Goal: Information Seeking & Learning: Learn about a topic

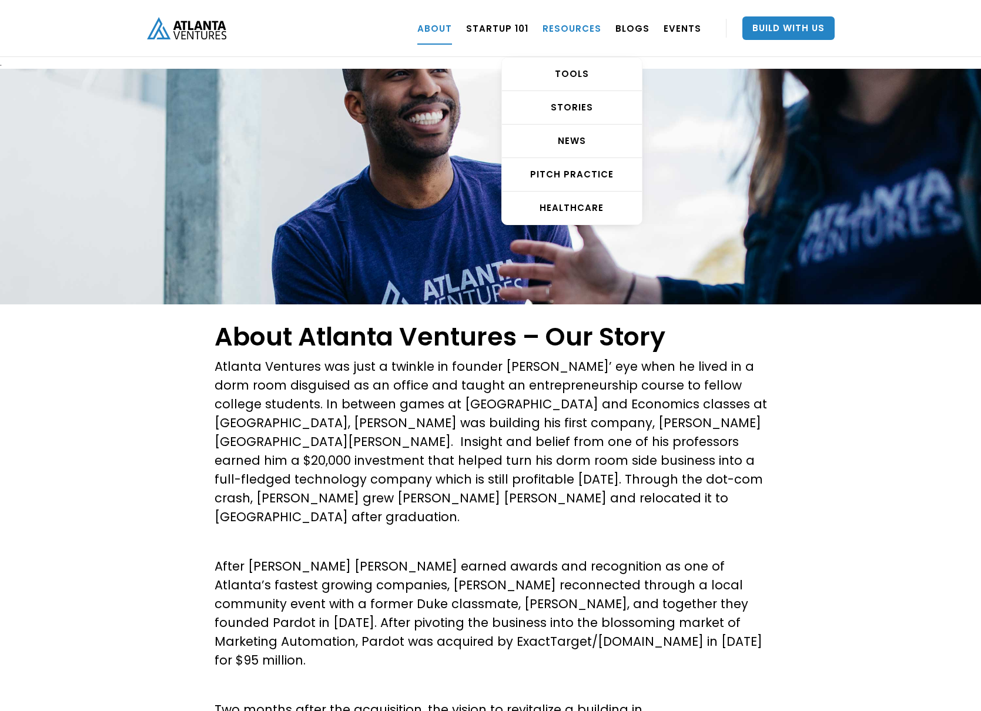
click at [568, 24] on link "RESOURCES" at bounding box center [572, 28] width 59 height 33
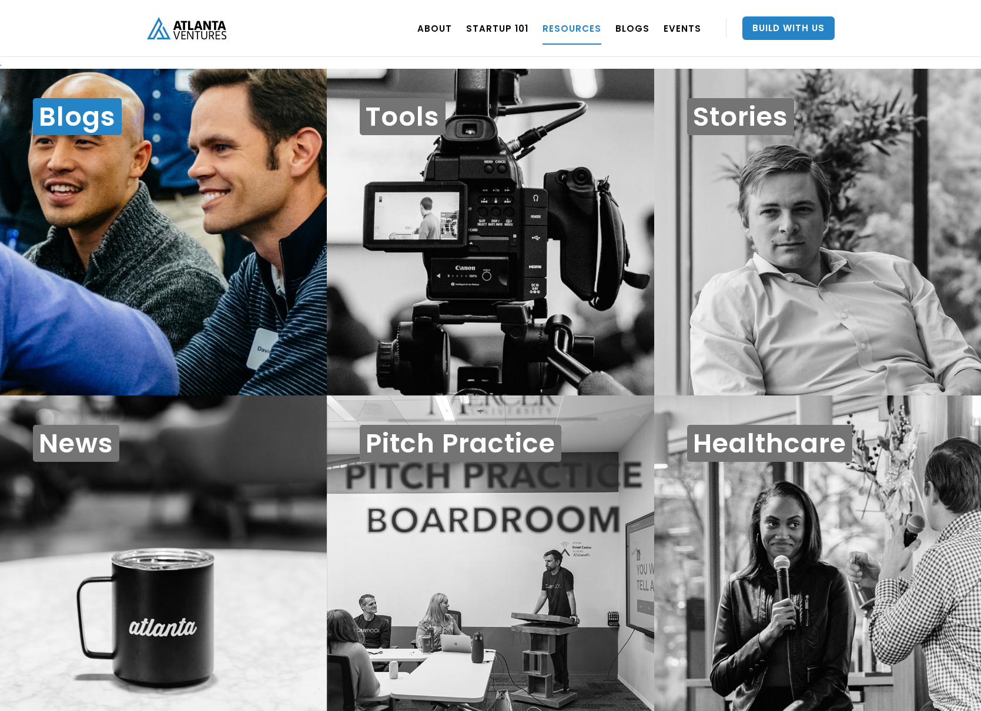
scroll to position [12, 0]
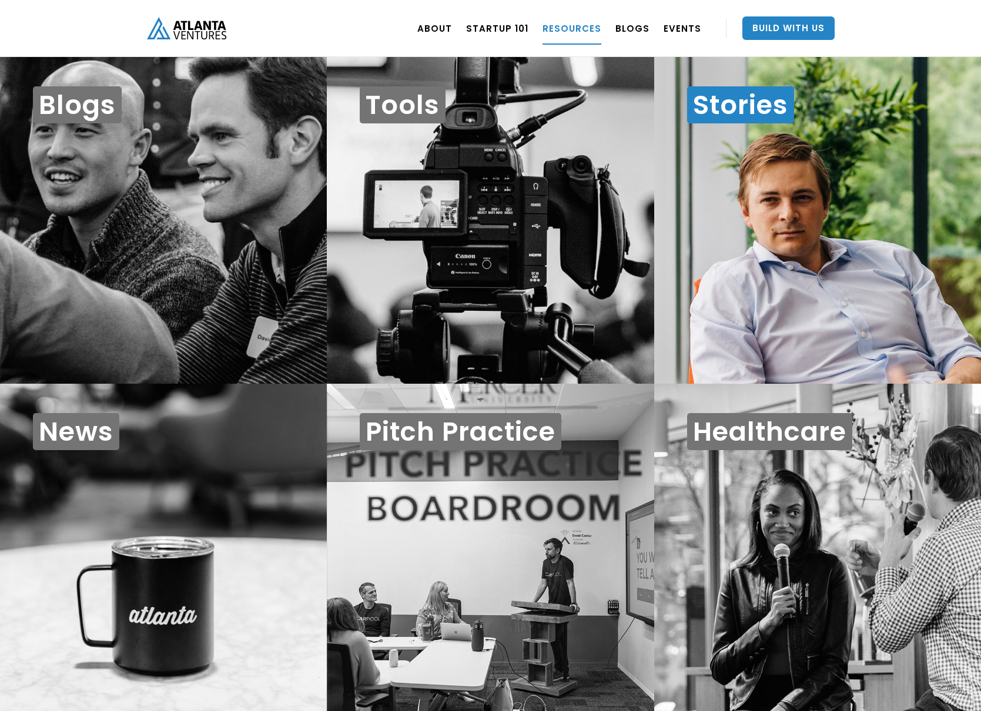
click at [771, 93] on h1 "Stories" at bounding box center [740, 104] width 107 height 37
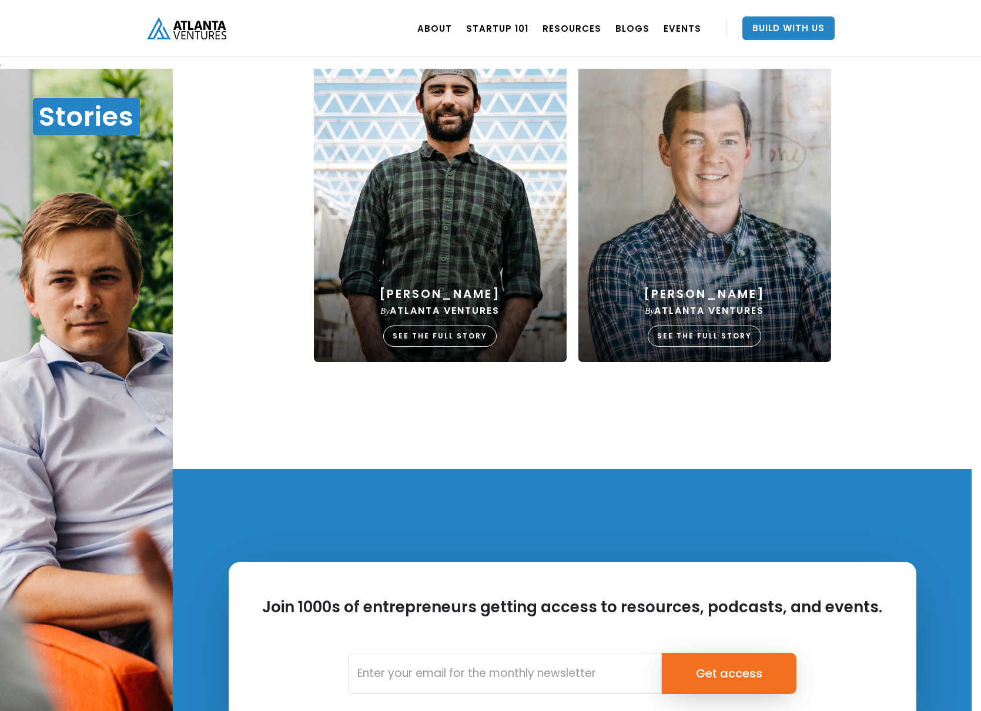
scroll to position [916, 0]
